Goal: Task Accomplishment & Management: Manage account settings

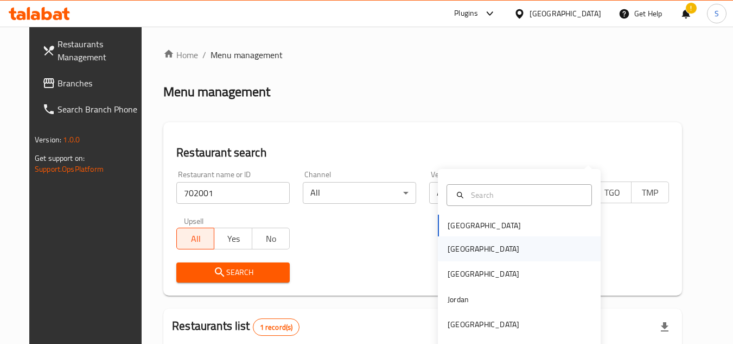
scroll to position [141, 0]
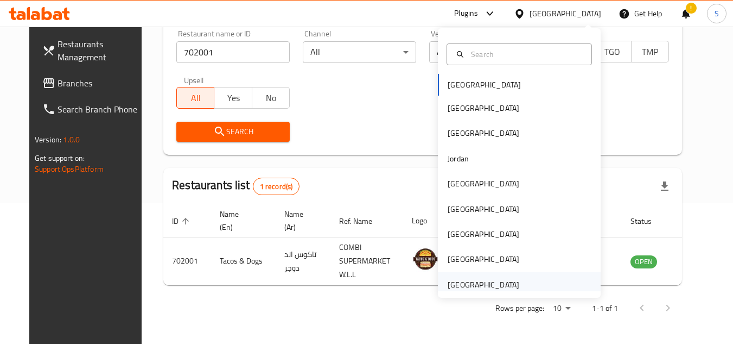
click at [478, 282] on div "[GEOGRAPHIC_DATA]" at bounding box center [484, 284] width 72 height 12
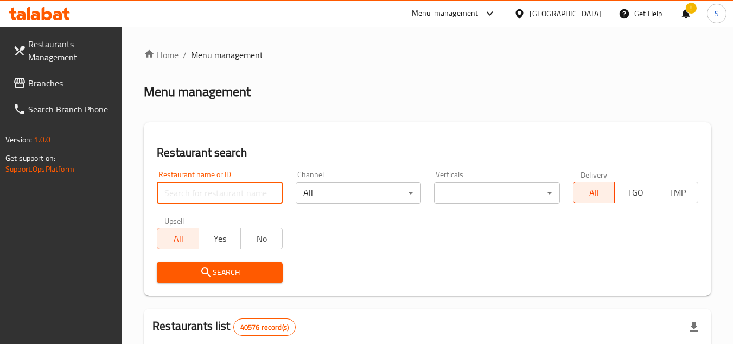
paste input "703708"
type input "703708"
click button "Search" at bounding box center [219, 272] width 125 height 20
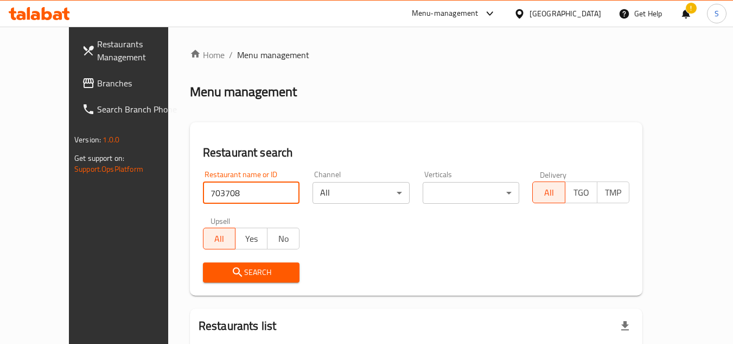
scroll to position [100, 0]
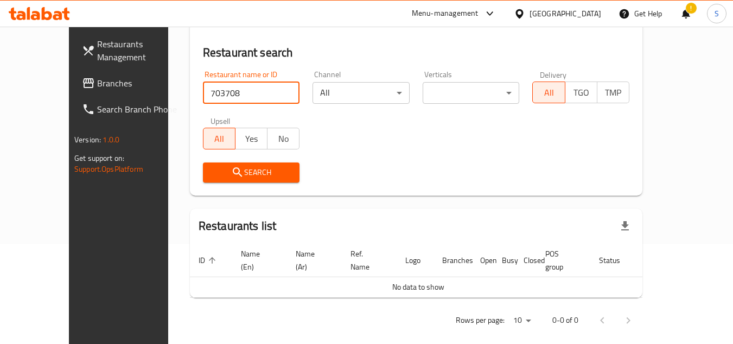
click at [544, 15] on div "United Arab Emirates" at bounding box center [566, 14] width 72 height 12
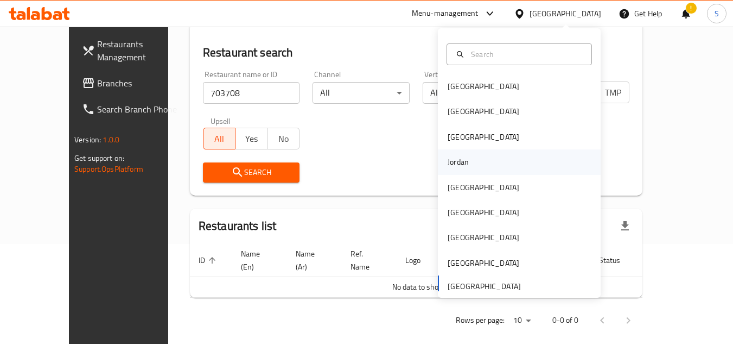
click at [495, 155] on div "Jordan" at bounding box center [519, 161] width 163 height 25
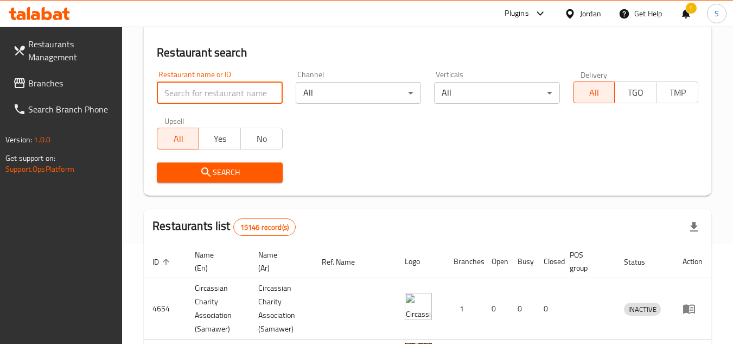
paste input "703708"
type input "703708"
click button "Search" at bounding box center [219, 172] width 125 height 20
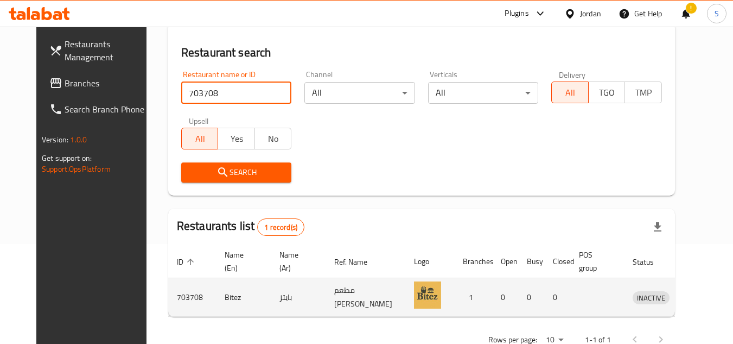
click at [691, 296] on icon "enhanced table" at bounding box center [697, 296] width 13 height 13
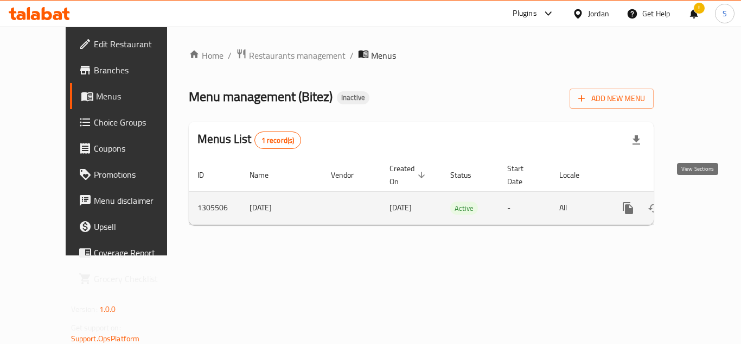
click at [698, 204] on link "enhanced table" at bounding box center [707, 208] width 26 height 26
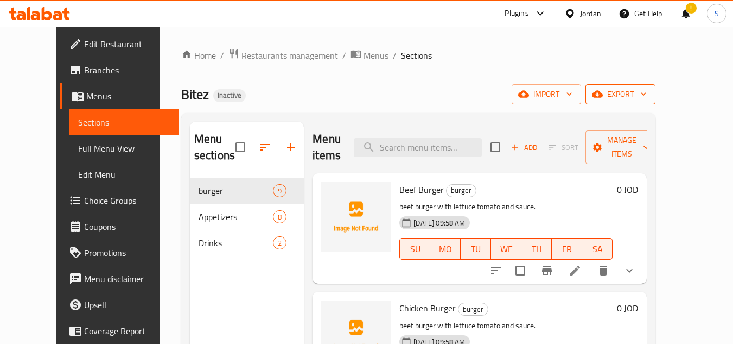
click at [647, 88] on span "export" at bounding box center [620, 94] width 53 height 14
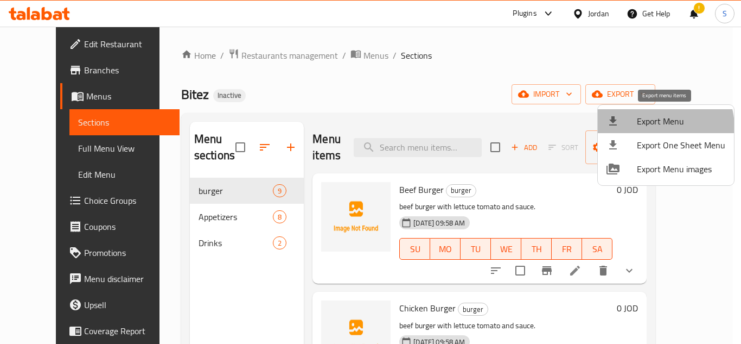
click at [652, 128] on span "Export Menu" at bounding box center [681, 121] width 88 height 13
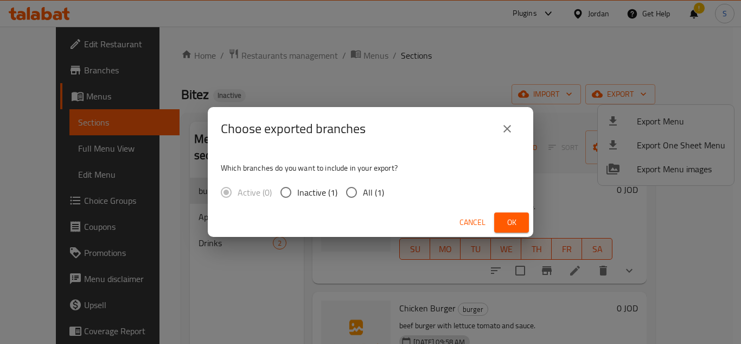
click at [367, 194] on span "All (1)" at bounding box center [373, 192] width 21 height 13
click at [363, 194] on input "All (1)" at bounding box center [351, 192] width 23 height 23
radio input "true"
click at [508, 222] on span "Ok" at bounding box center [511, 222] width 17 height 14
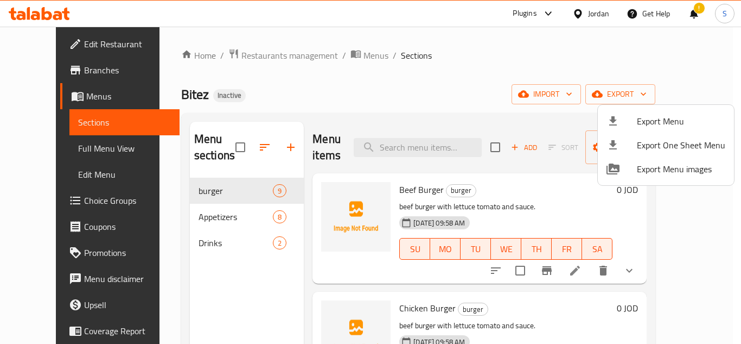
click at [284, 83] on div at bounding box center [370, 172] width 741 height 344
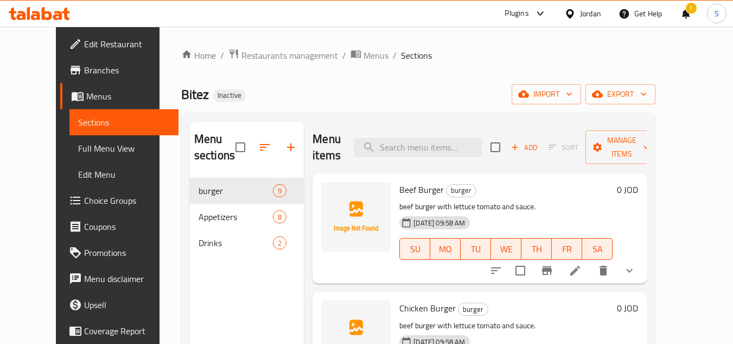
click at [84, 44] on span "Edit Restaurant" at bounding box center [127, 43] width 86 height 13
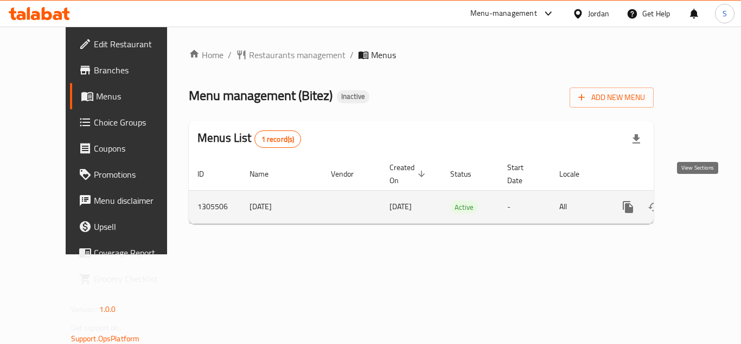
click at [700, 200] on icon "enhanced table" at bounding box center [706, 206] width 13 height 13
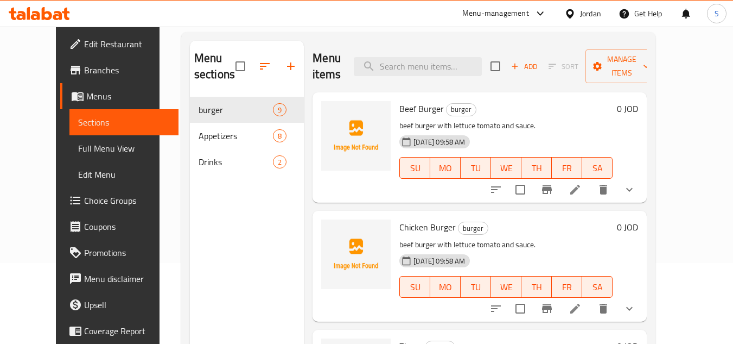
scroll to position [109, 0]
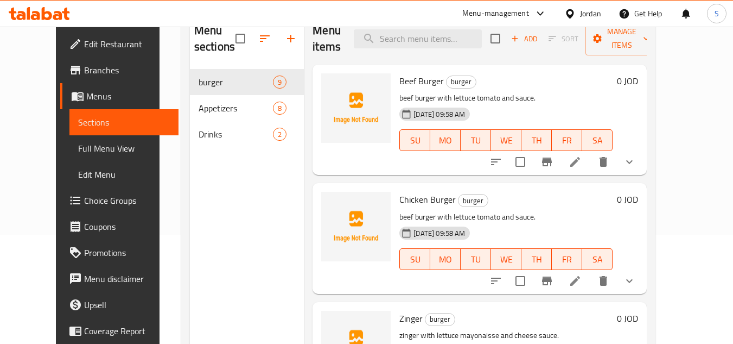
click at [78, 152] on span "Full Menu View" at bounding box center [124, 148] width 92 height 13
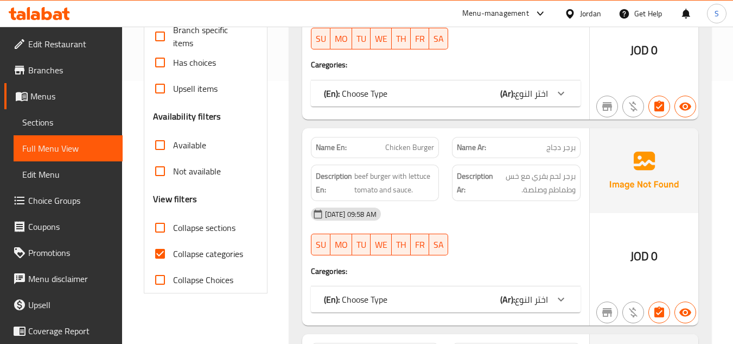
scroll to position [271, 0]
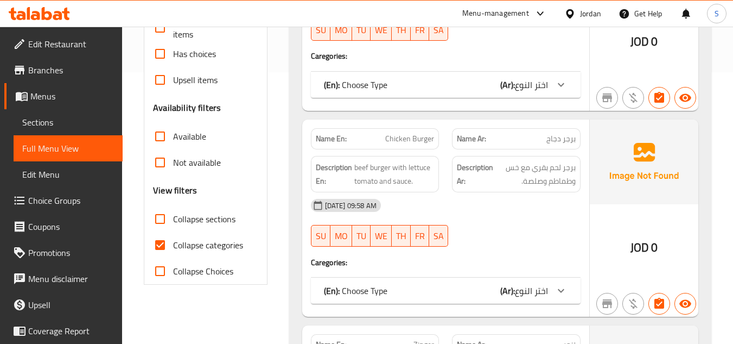
click at [198, 246] on span "Collapse categories" at bounding box center [208, 244] width 70 height 13
click at [173, 246] on input "Collapse categories" at bounding box center [160, 245] width 26 height 26
checkbox input "false"
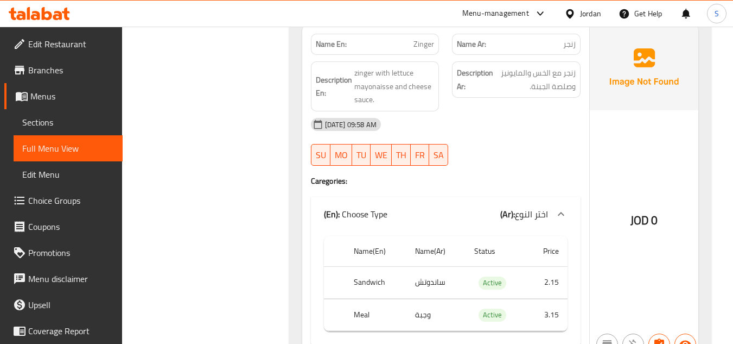
scroll to position [814, 0]
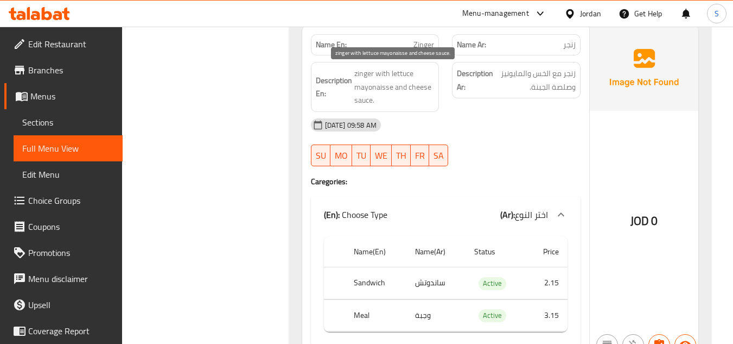
click at [357, 103] on span "zinger with lettuce mayonaisse and cheese sauce." at bounding box center [394, 87] width 80 height 40
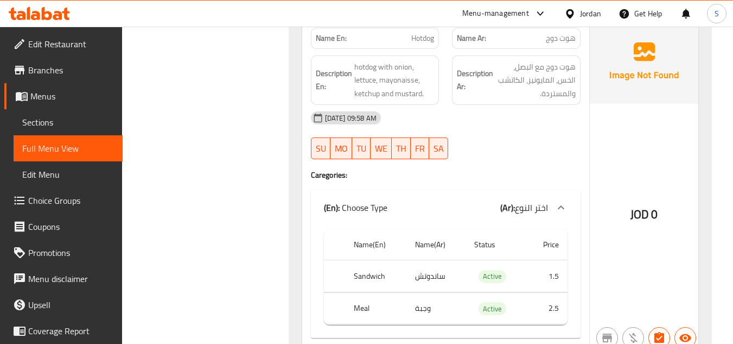
scroll to position [1845, 0]
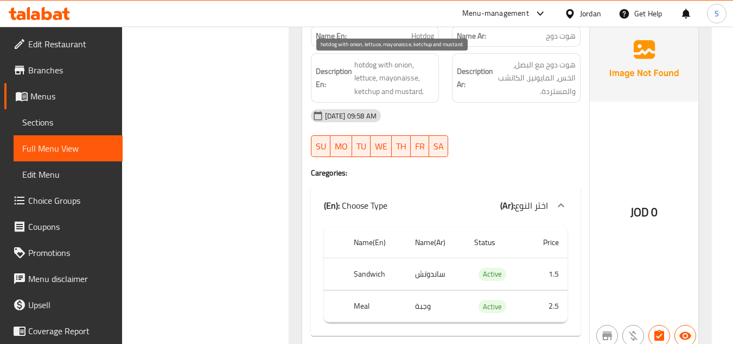
click at [389, 81] on span "hotdog with onion, lettuce, mayonaisse, ketchup and mustard." at bounding box center [394, 78] width 80 height 40
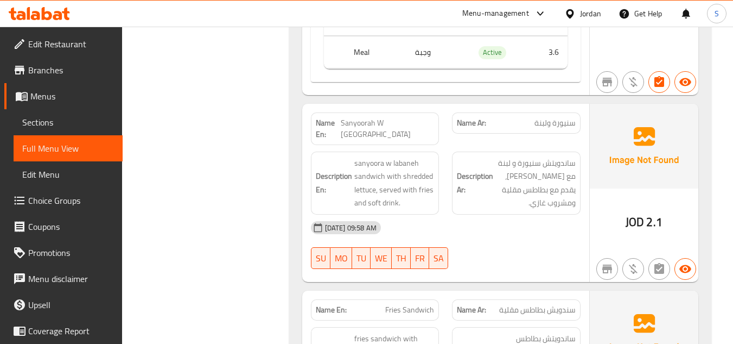
scroll to position [2442, 0]
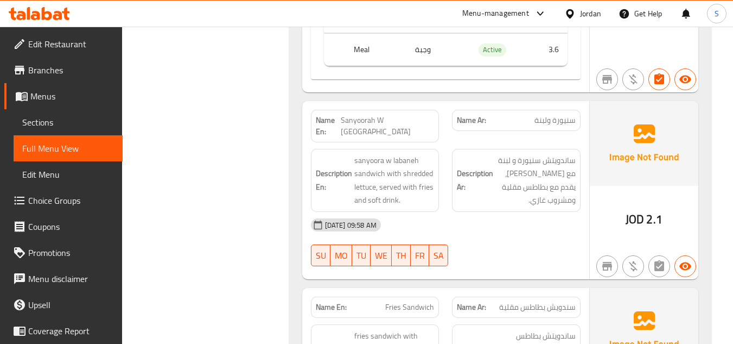
copy th "Meal"
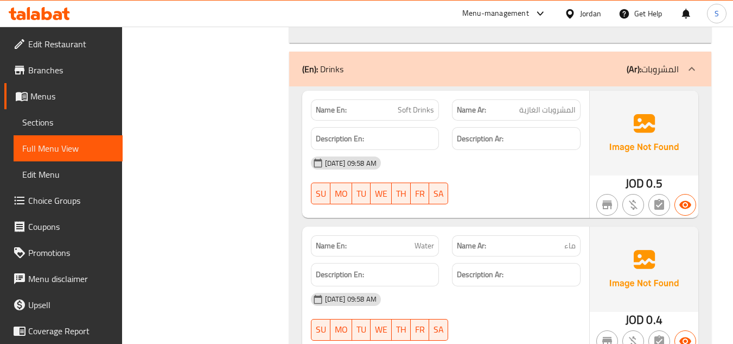
scroll to position [4331, 0]
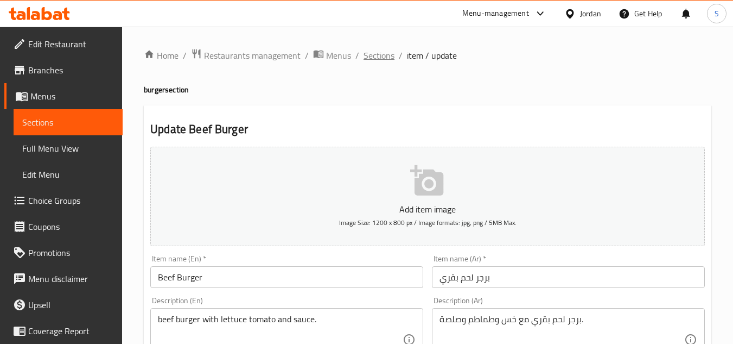
click at [391, 56] on span "Sections" at bounding box center [379, 55] width 31 height 13
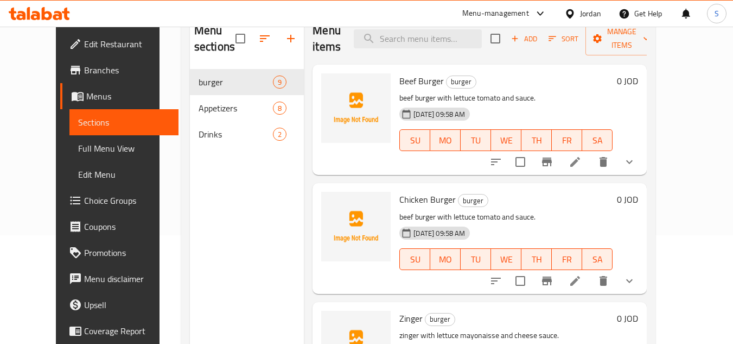
scroll to position [54, 0]
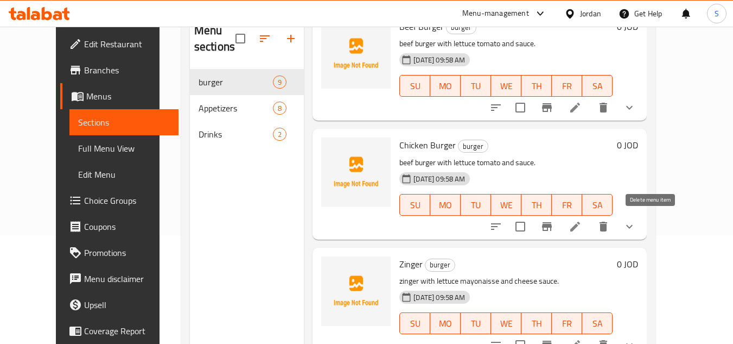
click at [610, 230] on icon "delete" at bounding box center [603, 226] width 13 height 13
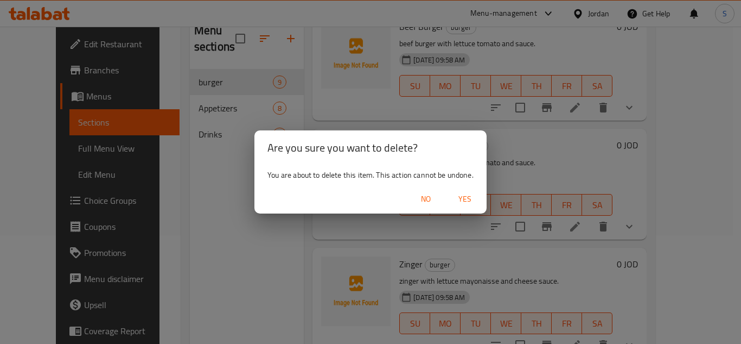
click at [466, 194] on span "Yes" at bounding box center [465, 199] width 26 height 14
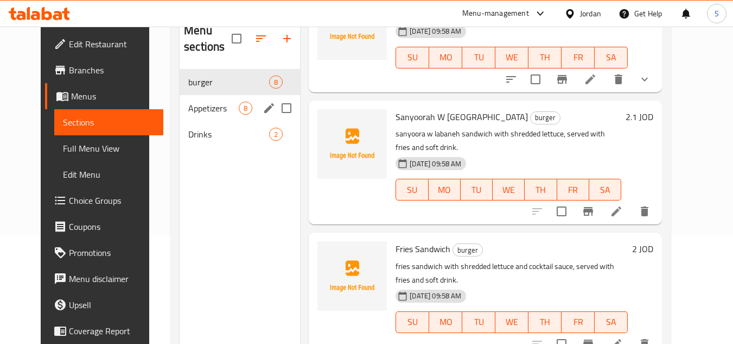
scroll to position [152, 0]
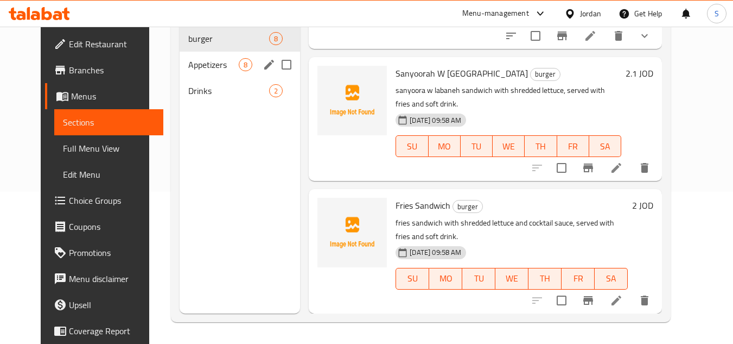
click at [208, 64] on span "Appetizers" at bounding box center [213, 64] width 50 height 13
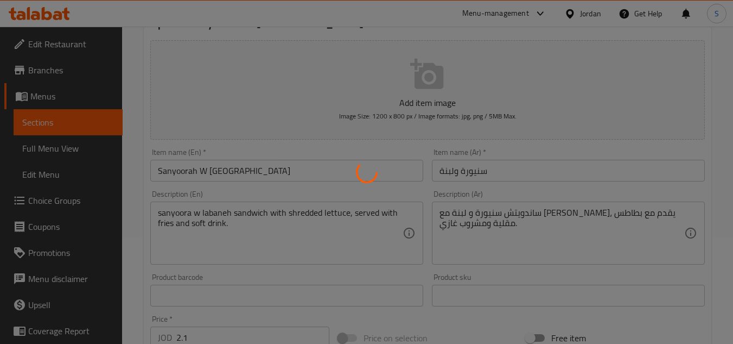
scroll to position [109, 0]
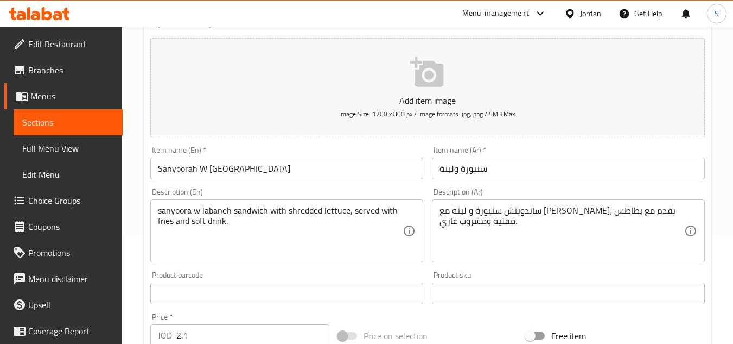
click at [292, 169] on input "Sanyoorah W [GEOGRAPHIC_DATA]" at bounding box center [286, 168] width 273 height 22
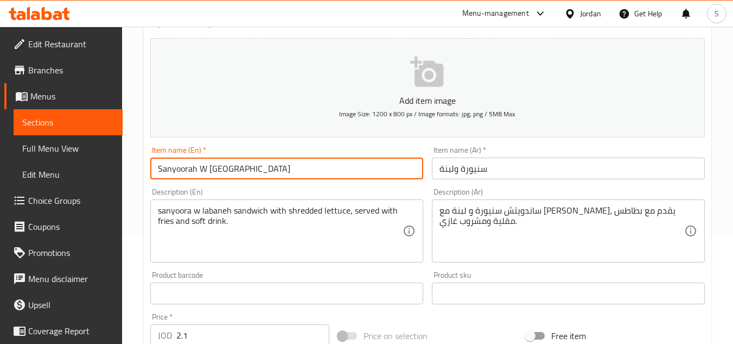
paste input "Meal"
type input "Sanyoorah W Labaneh Meal"
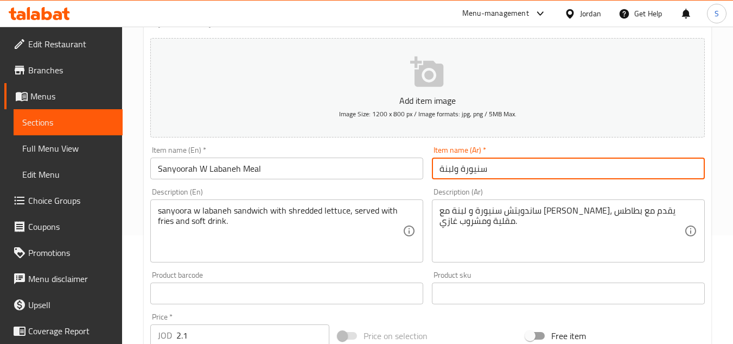
click at [438, 170] on input "سنيورة ولبنة" at bounding box center [568, 168] width 273 height 22
paste input "وجبة"
type input "وجبة سنيورة ولبنة"
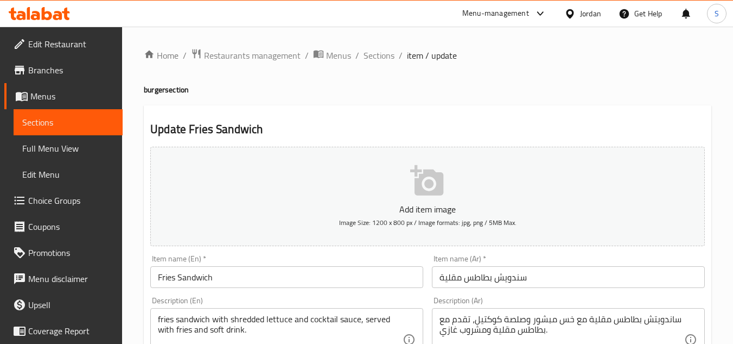
click at [276, 282] on input "Fries Sandwich" at bounding box center [286, 277] width 273 height 22
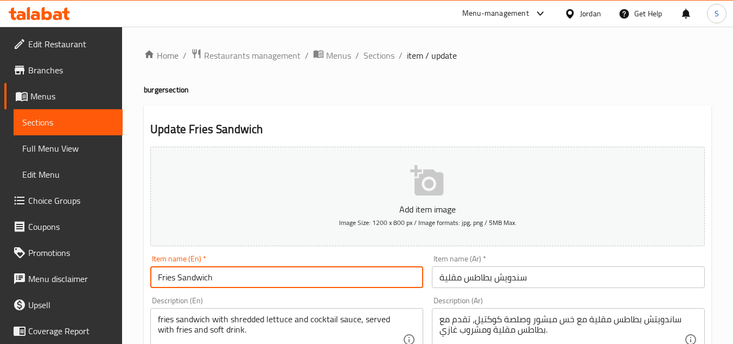
paste input "Meal"
type input "Fries Sandwich Meal"
click at [437, 273] on input "سندويش بطاطس مقلية" at bounding box center [568, 277] width 273 height 22
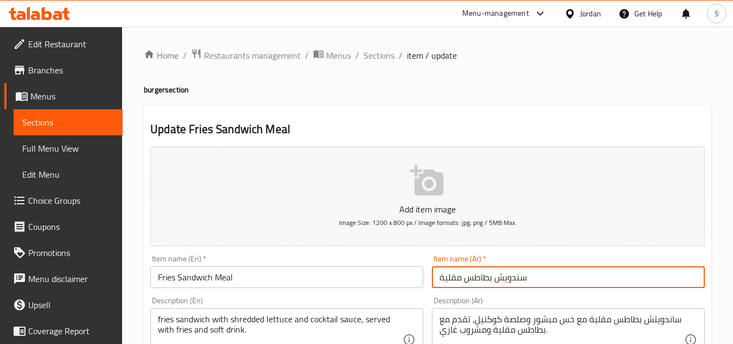
paste input "وجبة"
type input "وجبة سندويش بطاطس مقلية"
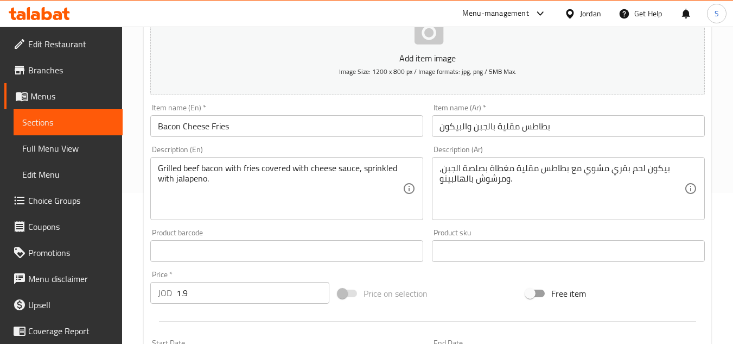
scroll to position [163, 0]
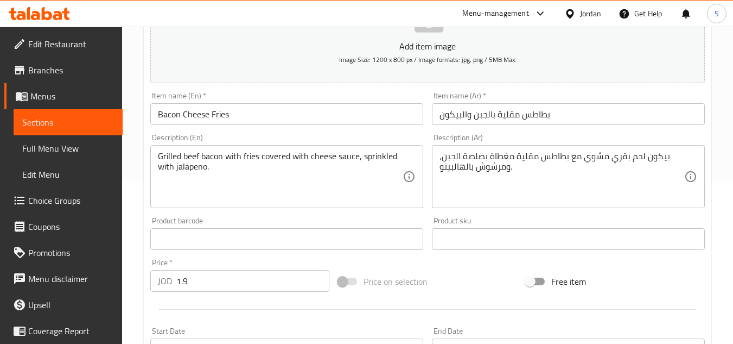
click at [572, 124] on input "بطاطس مقلية بالجبن والبيكون" at bounding box center [568, 114] width 273 height 22
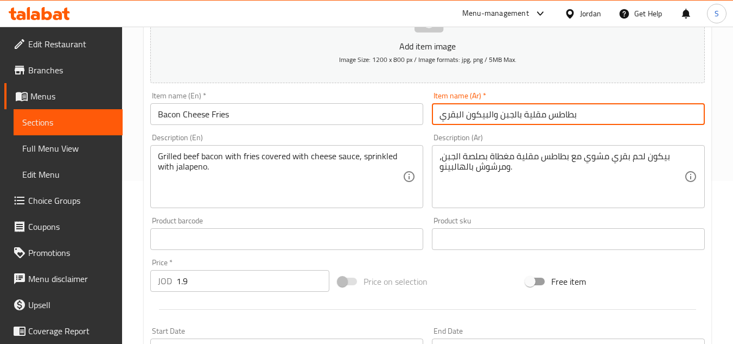
type input "بطاطس مقلية بالجبن والبيكون البقري"
click at [159, 119] on input "Bacon Cheese Fries" at bounding box center [286, 114] width 273 height 22
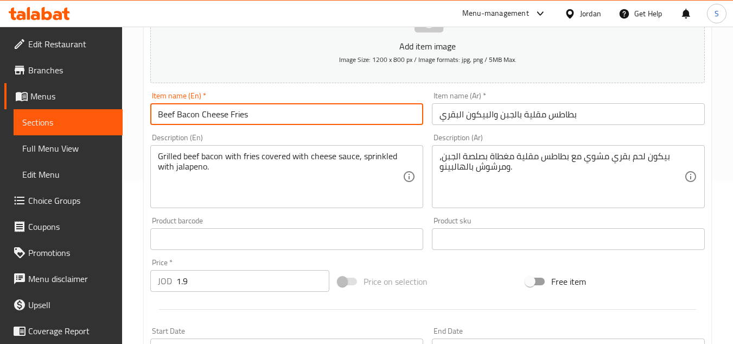
type input "Beef Bacon Cheese Fries"
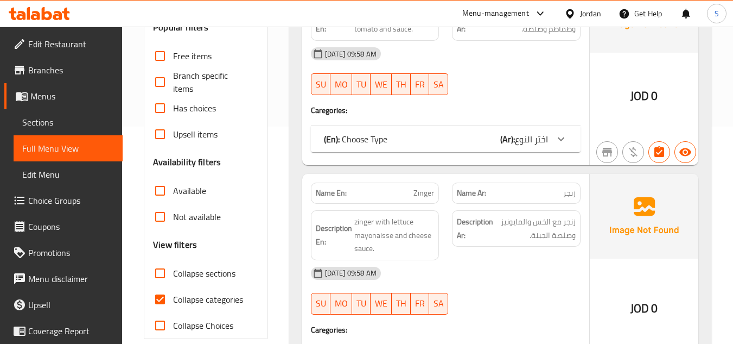
scroll to position [326, 0]
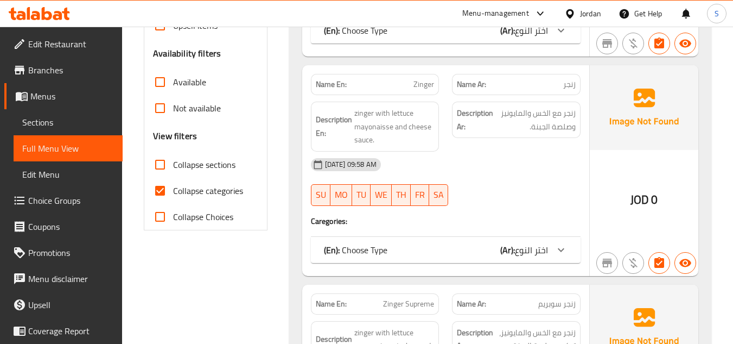
click at [195, 194] on span "Collapse categories" at bounding box center [208, 190] width 70 height 13
click at [173, 194] on input "Collapse categories" at bounding box center [160, 190] width 26 height 26
checkbox input "false"
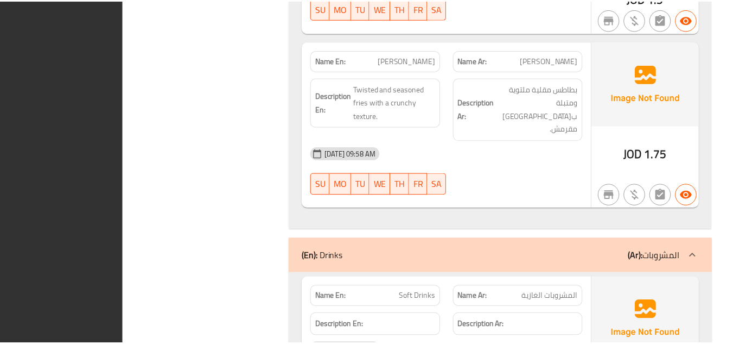
scroll to position [3965, 0]
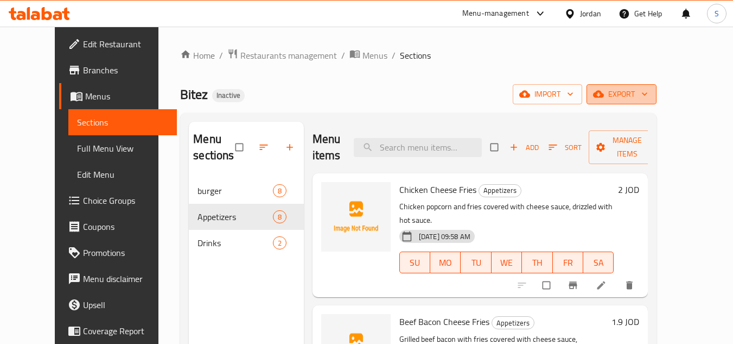
click at [648, 92] on span "export" at bounding box center [621, 94] width 53 height 14
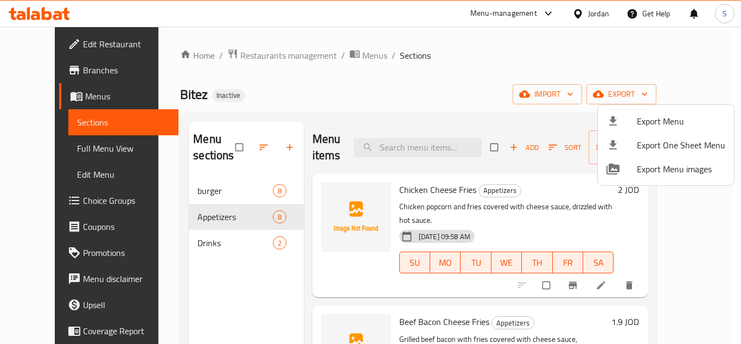
click at [655, 116] on span "Export Menu" at bounding box center [681, 121] width 88 height 13
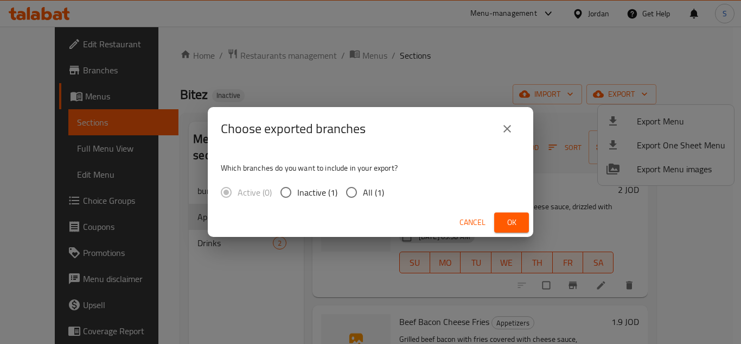
click at [376, 193] on span "All (1)" at bounding box center [373, 192] width 21 height 13
click at [363, 193] on input "All (1)" at bounding box center [351, 192] width 23 height 23
radio input "true"
click at [513, 222] on span "Ok" at bounding box center [511, 222] width 17 height 14
